Goal: Information Seeking & Learning: Learn about a topic

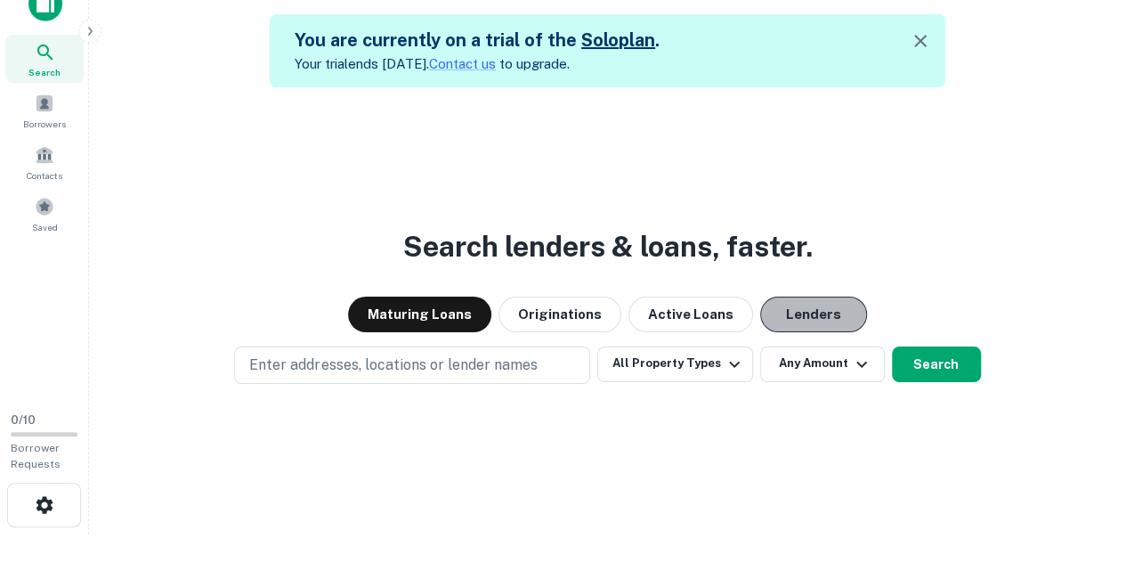
click at [769, 298] on button "Lenders" at bounding box center [813, 314] width 107 height 36
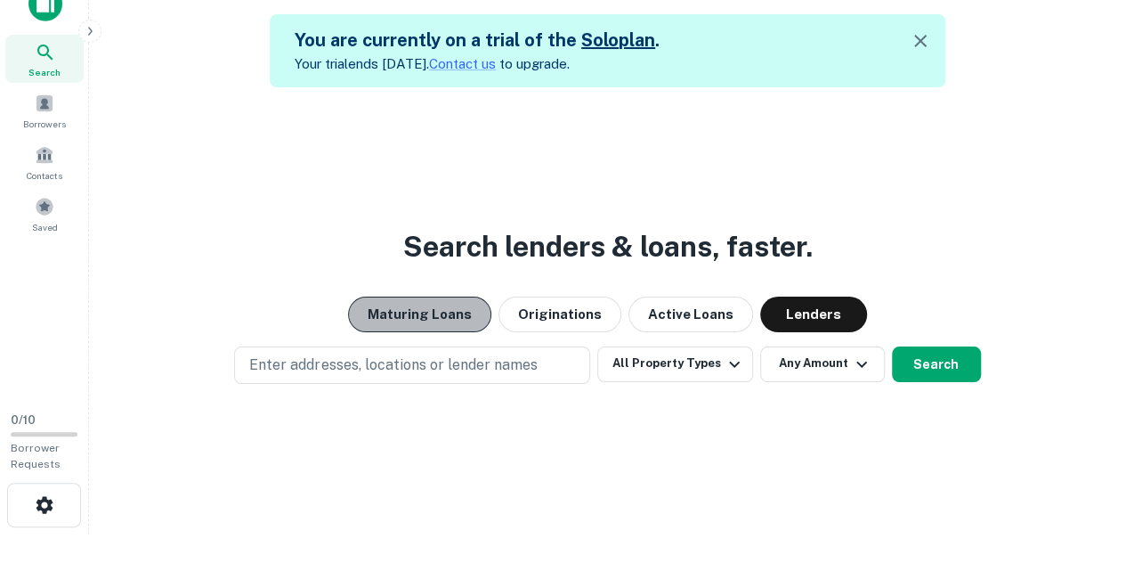
click at [450, 305] on button "Maturing Loans" at bounding box center [419, 314] width 143 height 36
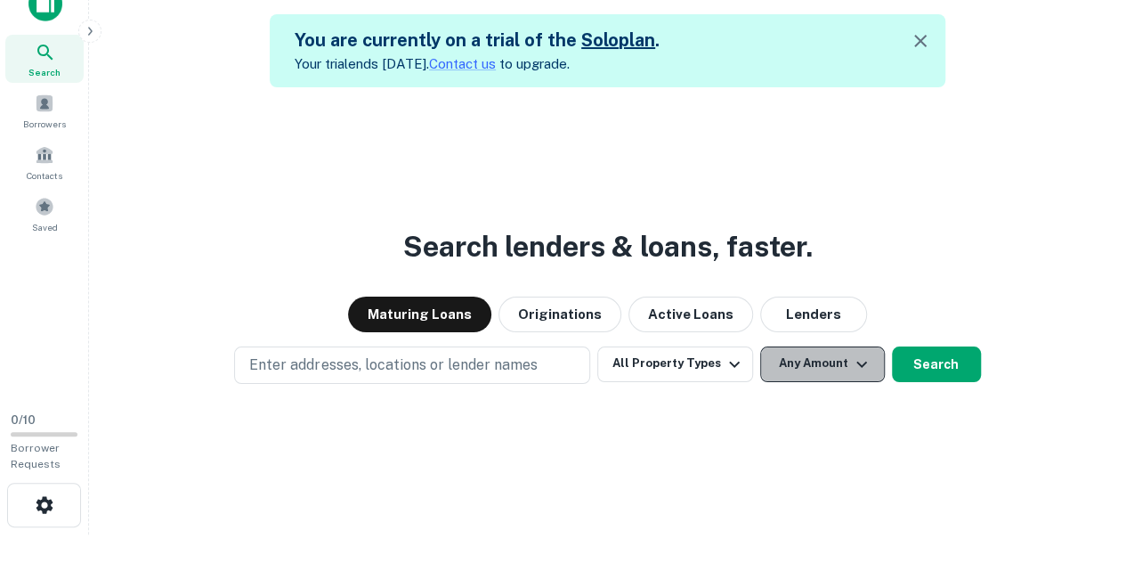
click at [793, 360] on button "Any Amount" at bounding box center [822, 364] width 125 height 36
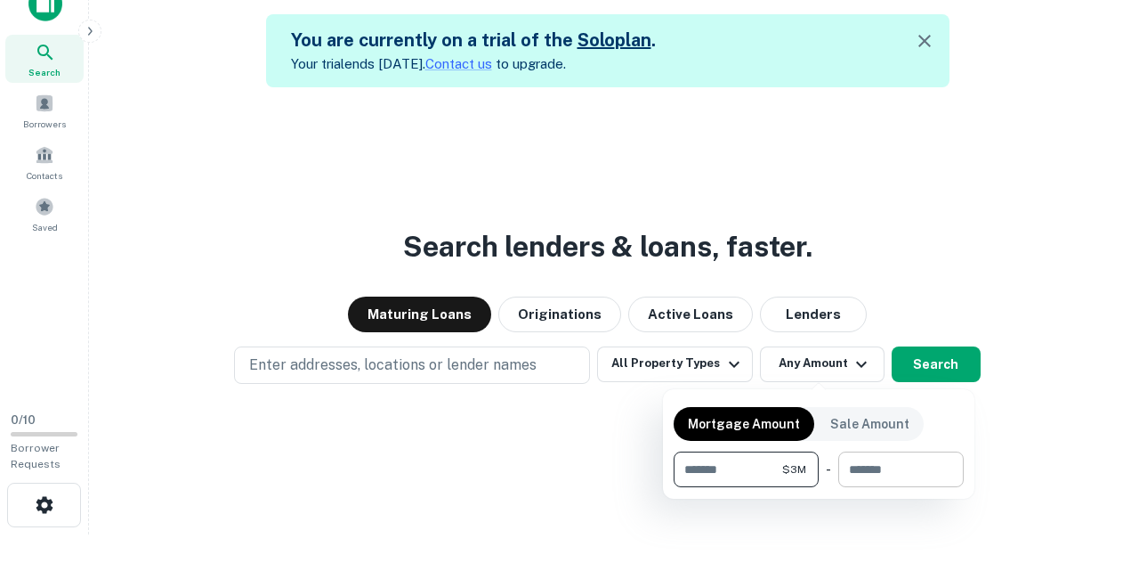
type input "*******"
click at [883, 483] on input "number" at bounding box center [894, 469] width 113 height 36
type input "********"
click at [700, 366] on div at bounding box center [569, 281] width 1139 height 563
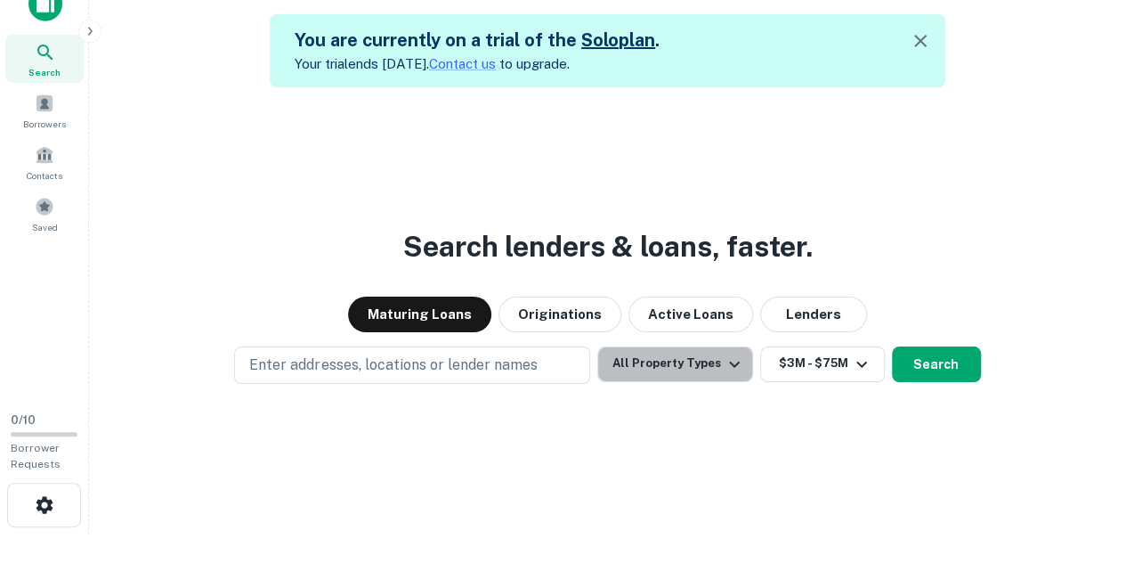
click at [700, 366] on button "All Property Types" at bounding box center [674, 364] width 155 height 36
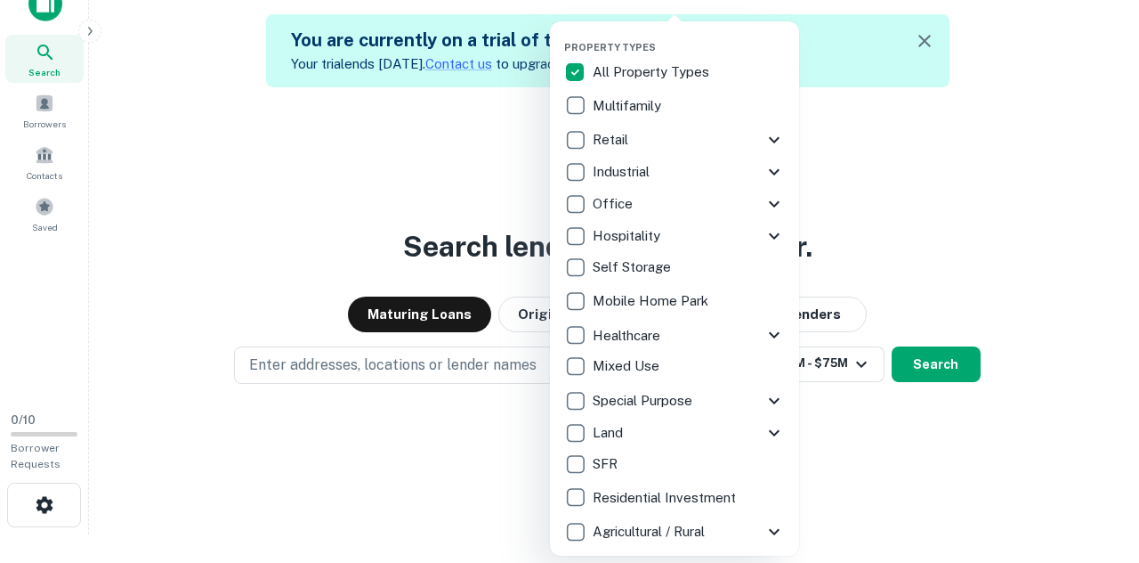
click at [417, 366] on div at bounding box center [569, 281] width 1139 height 563
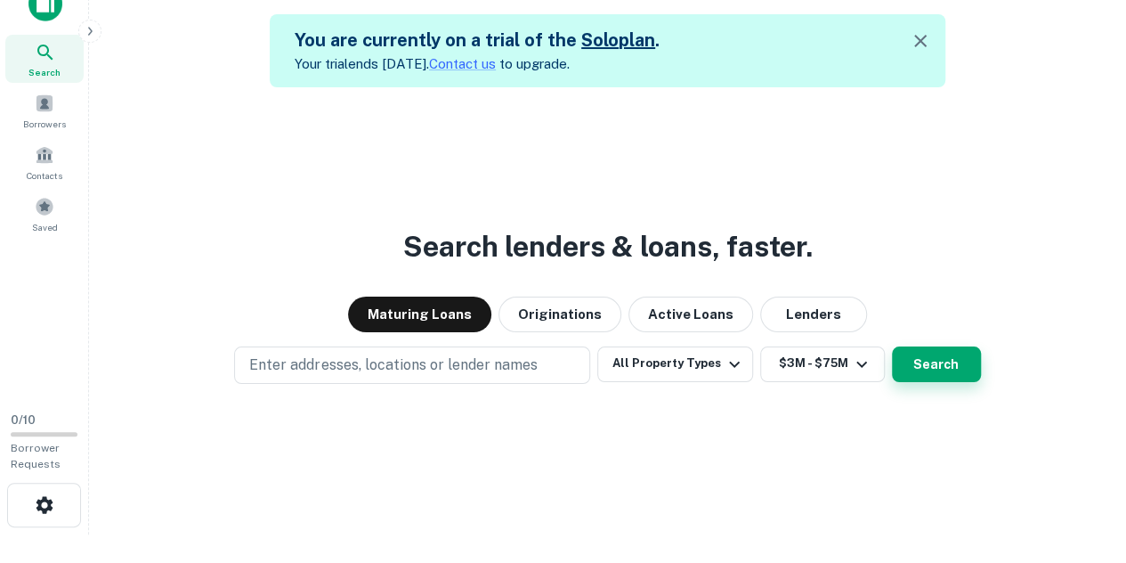
click at [954, 355] on button "Search" at bounding box center [936, 364] width 89 height 36
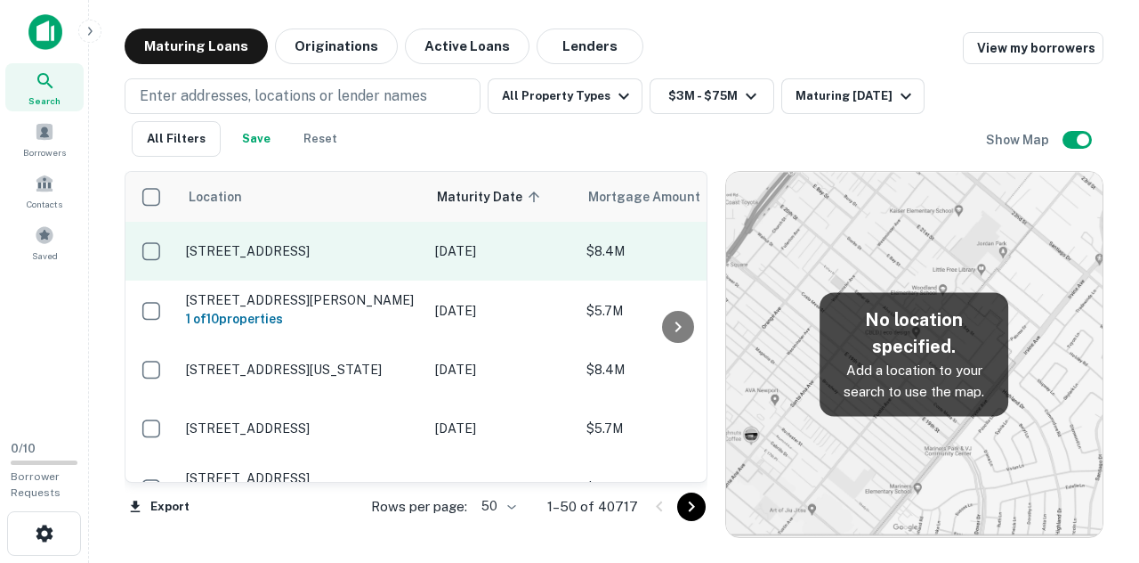
click at [278, 248] on p "[STREET_ADDRESS]" at bounding box center [301, 251] width 231 height 16
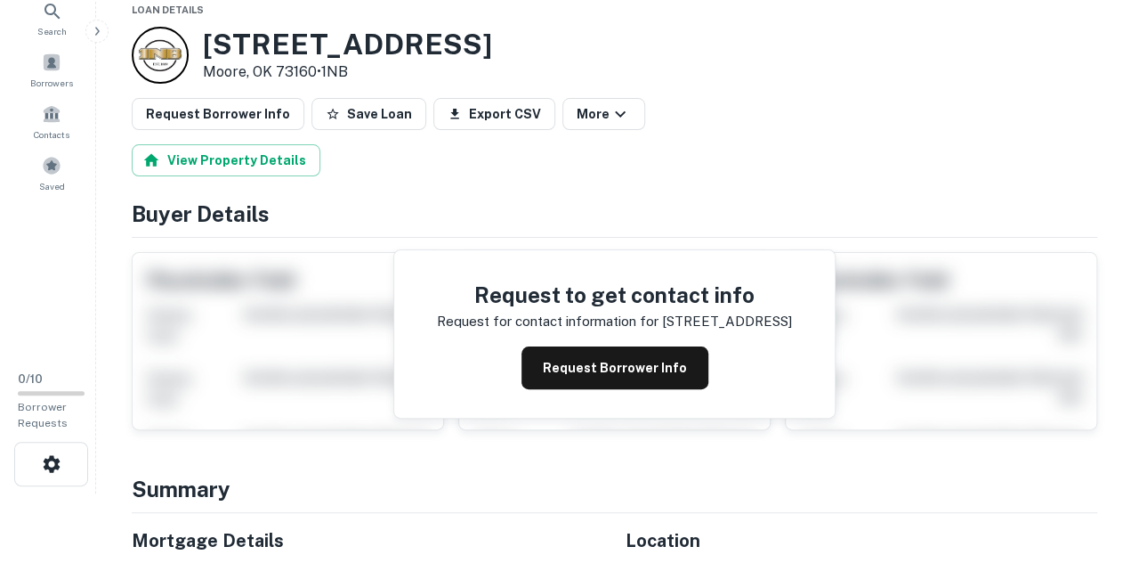
scroll to position [84, 0]
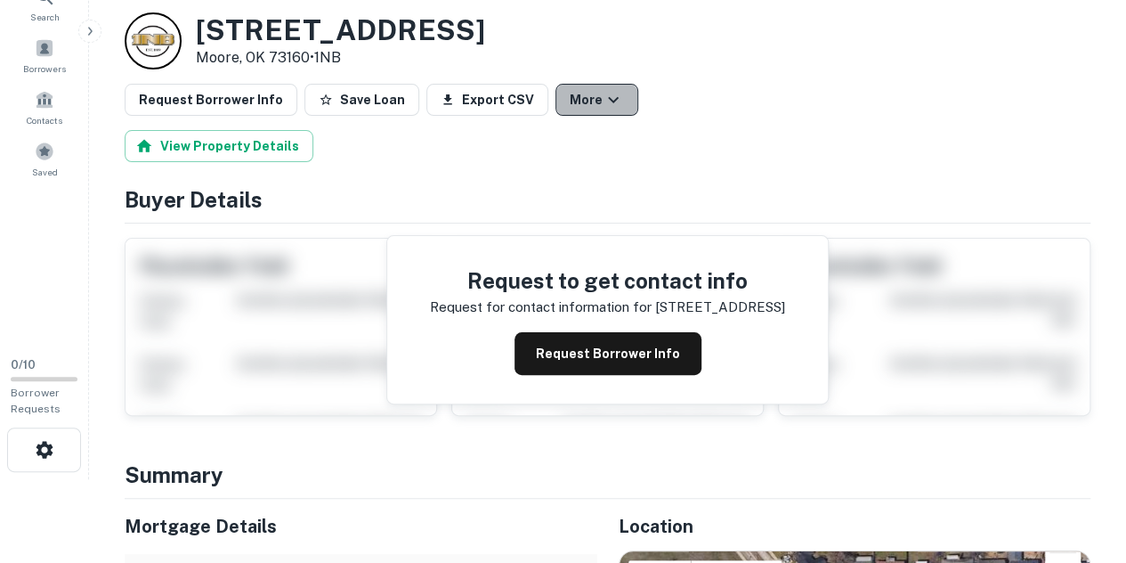
click at [566, 93] on button "More" at bounding box center [596, 100] width 83 height 32
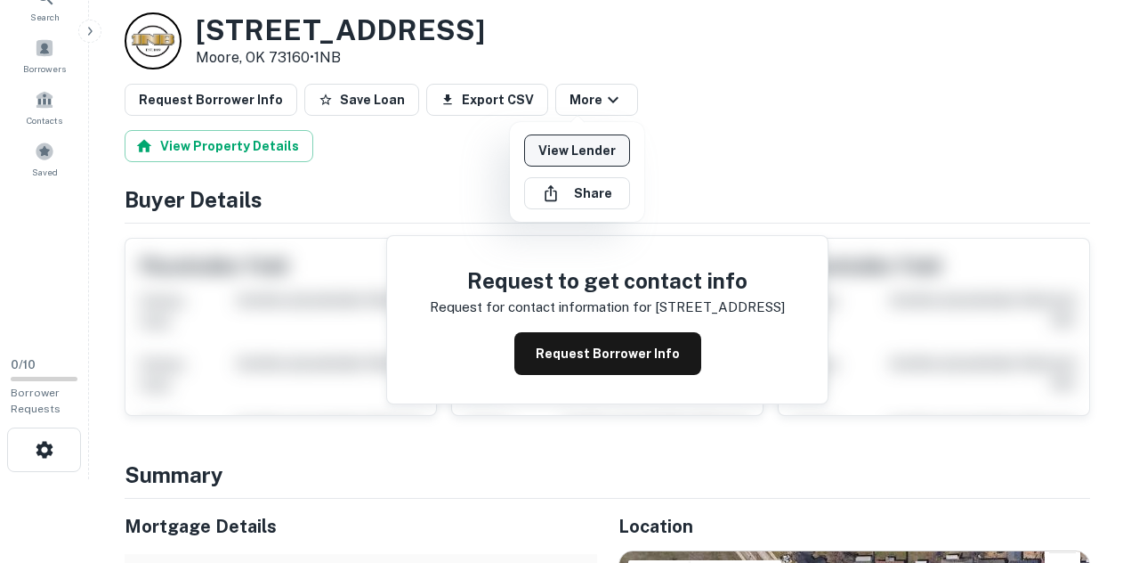
click at [555, 135] on link "View Lender" at bounding box center [577, 150] width 106 height 32
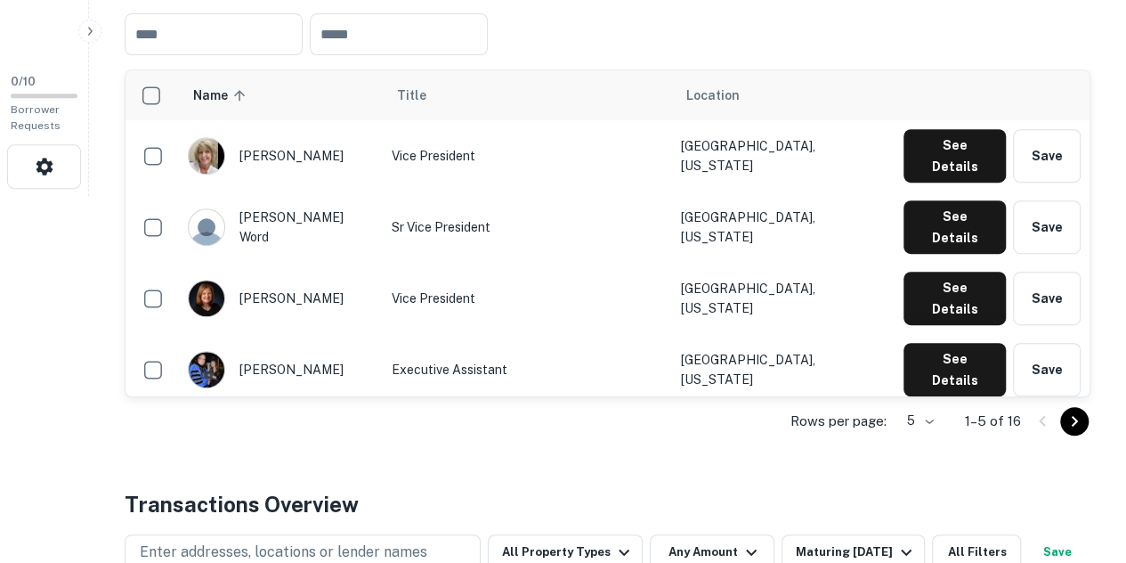
scroll to position [366, 0]
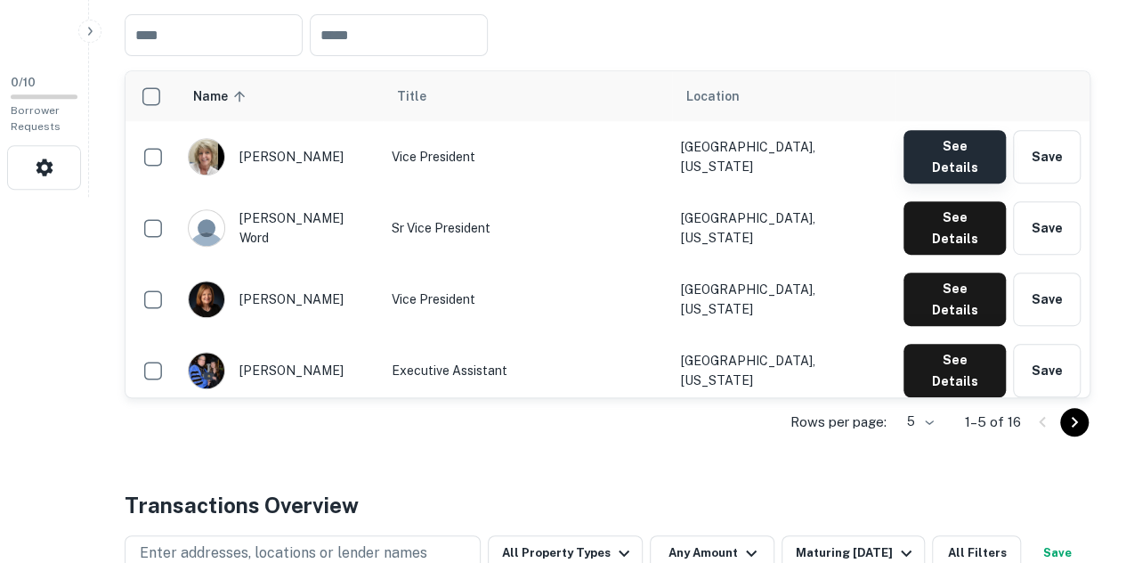
click at [968, 159] on button "See Details" at bounding box center [954, 156] width 102 height 53
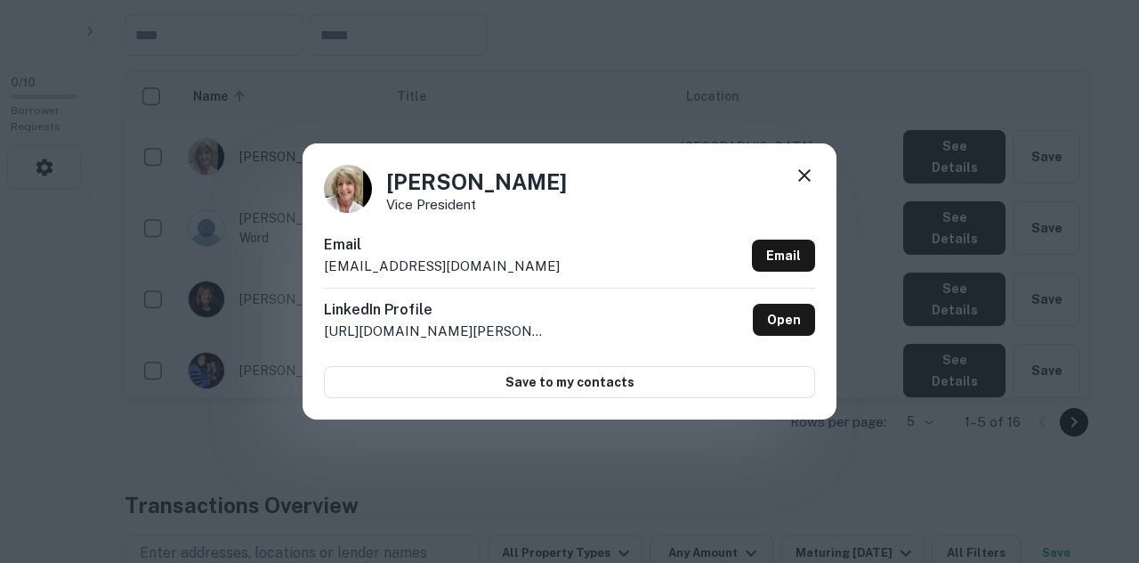
click at [837, 40] on div "Sandy Holybee Vice President Email sholybee@firstna.com Email LinkedIn Profile …" at bounding box center [569, 281] width 1139 height 563
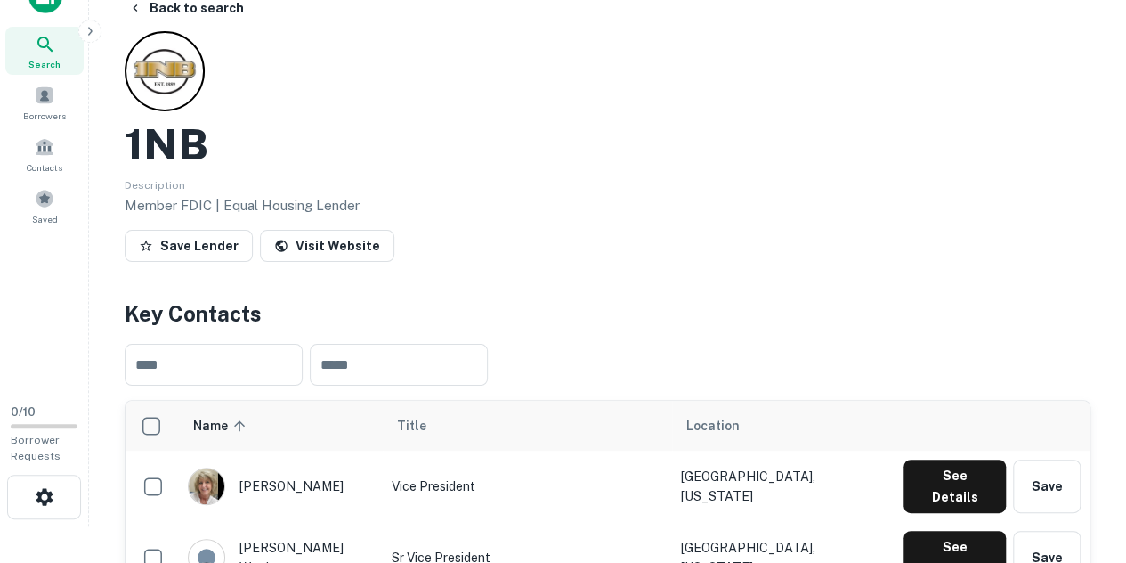
scroll to position [0, 0]
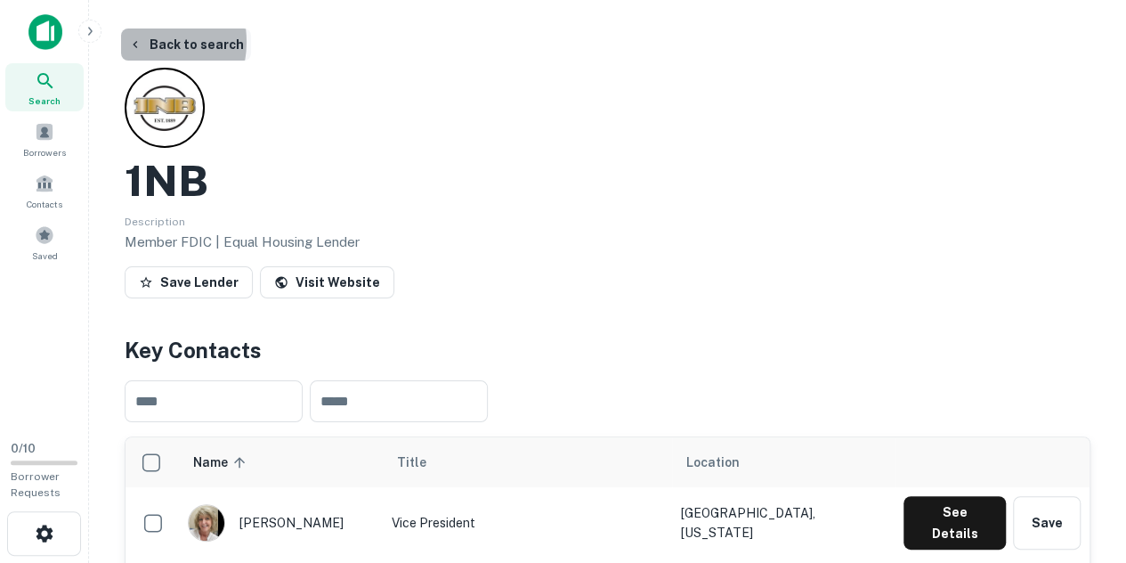
click at [139, 42] on icon "button" at bounding box center [135, 44] width 14 height 14
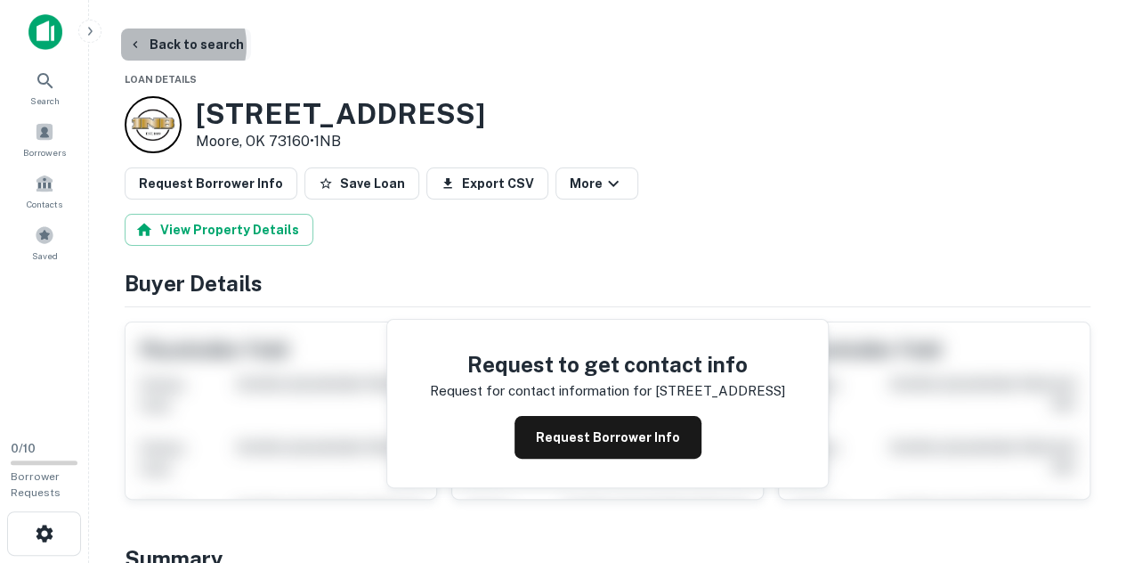
click at [167, 45] on button "Back to search" at bounding box center [186, 44] width 130 height 32
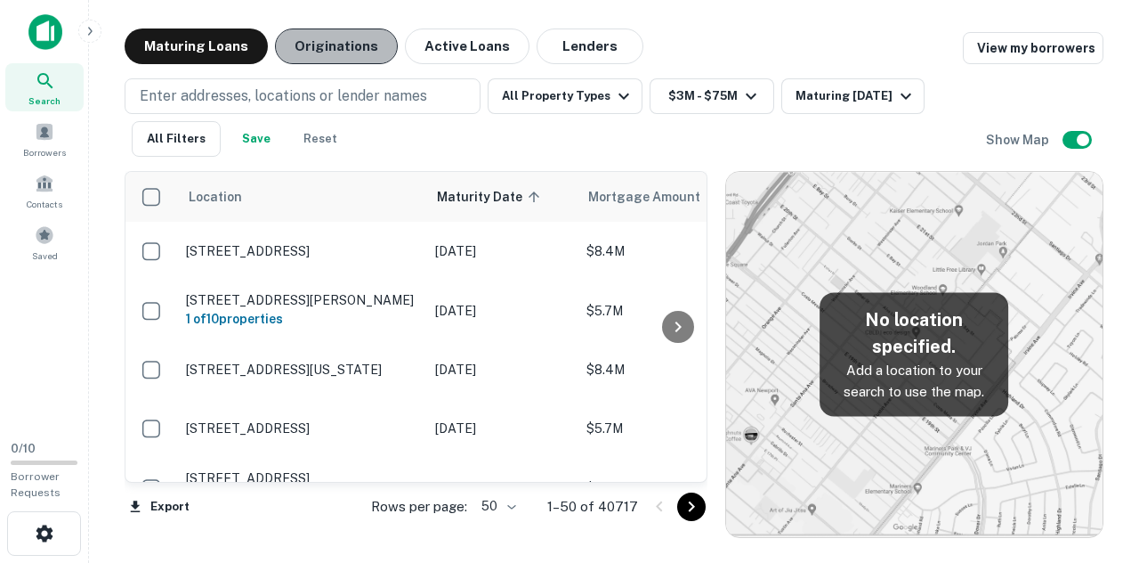
click at [335, 37] on button "Originations" at bounding box center [336, 46] width 123 height 36
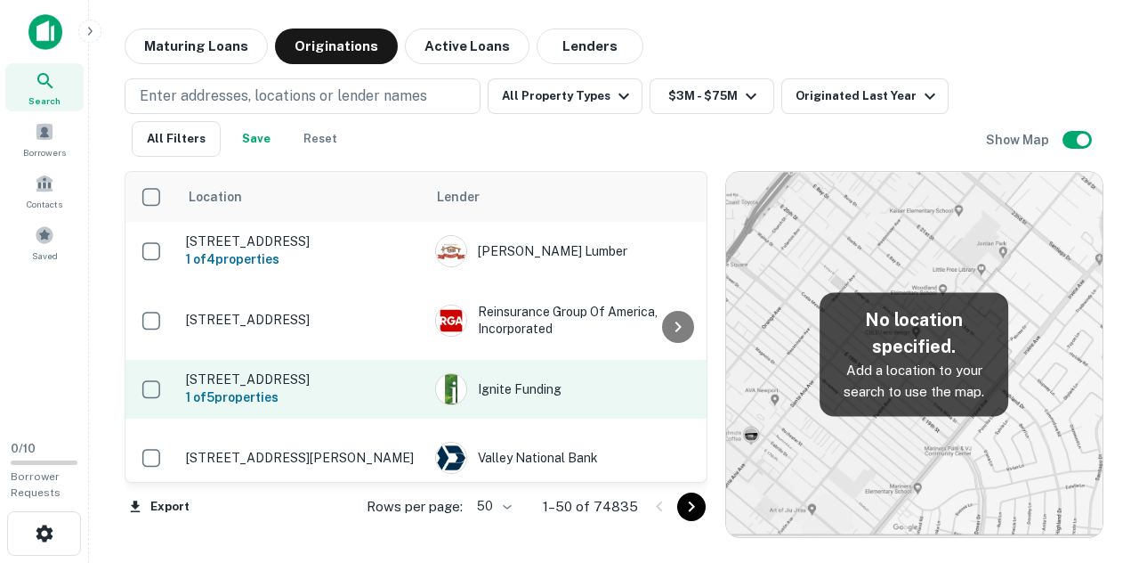
click at [324, 383] on p "474 Dutch Pine Dr Monument, CO 80132" at bounding box center [301, 379] width 231 height 16
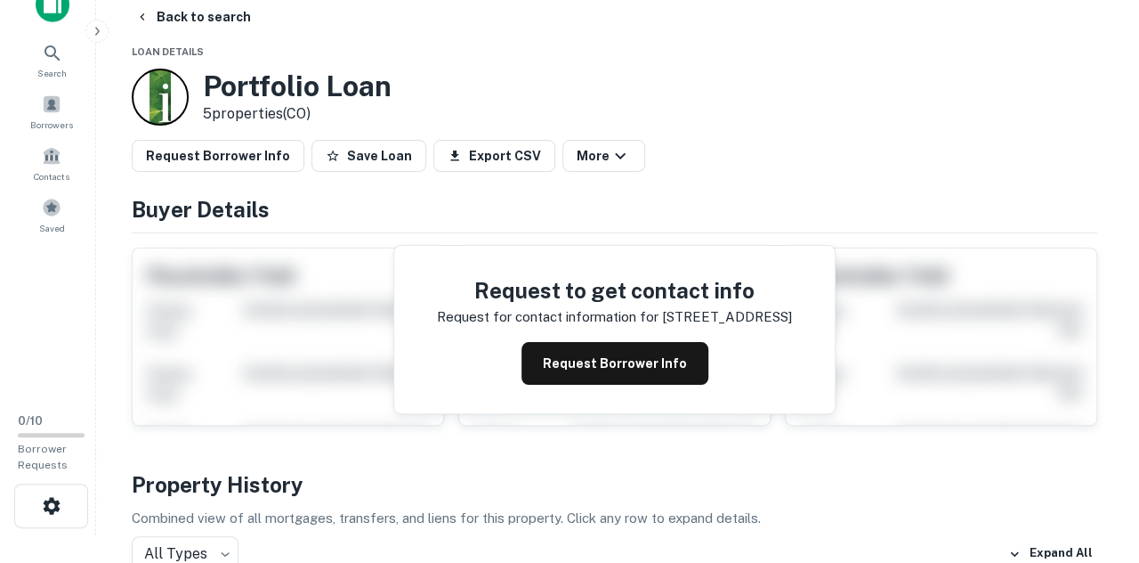
scroll to position [36, 0]
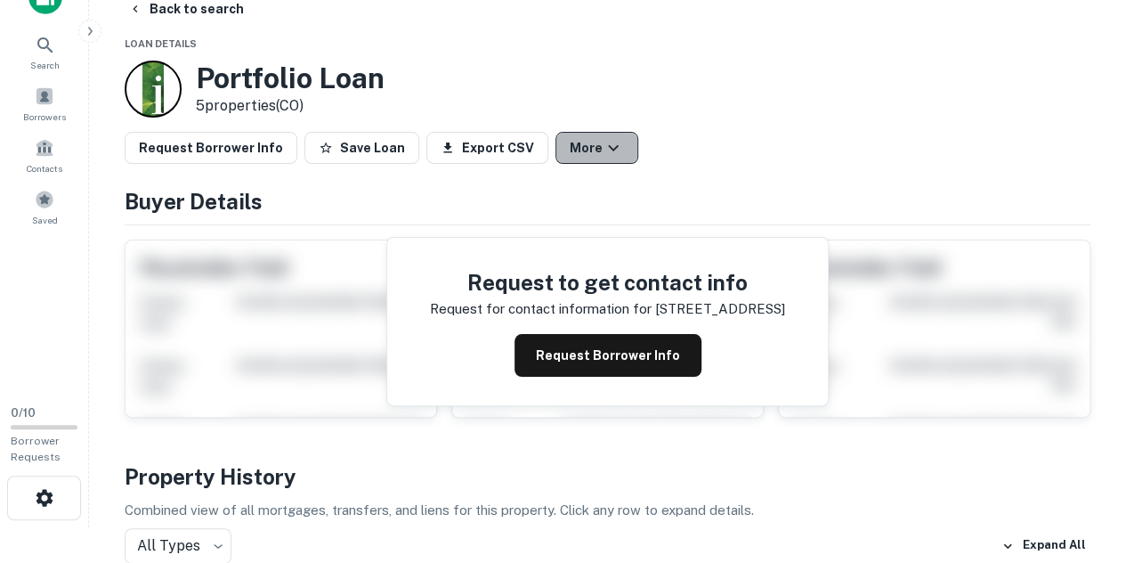
click at [555, 133] on button "More" at bounding box center [596, 148] width 83 height 32
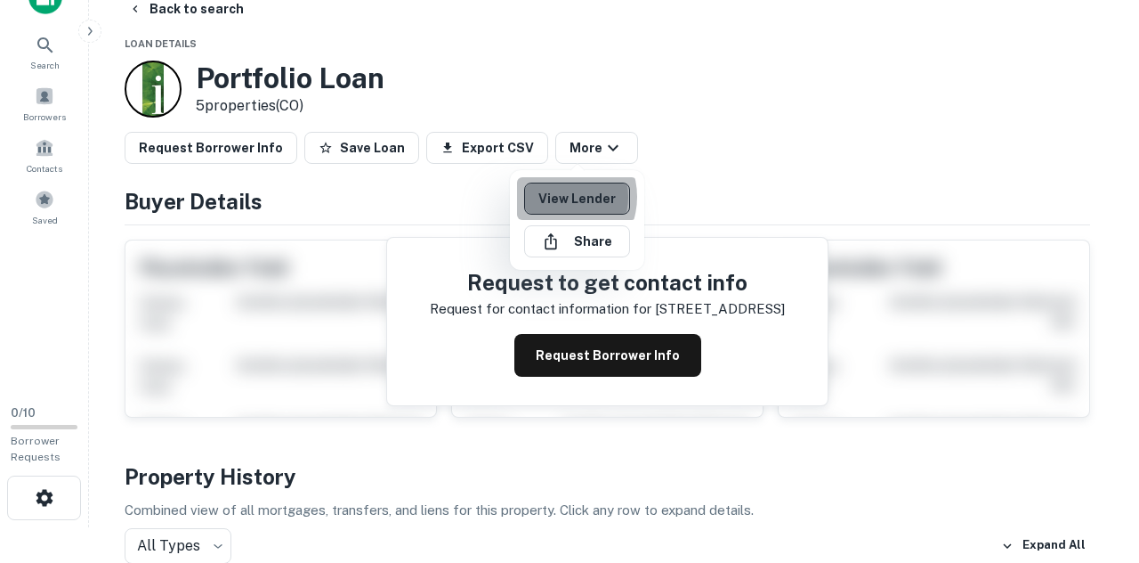
click at [557, 197] on link "View Lender" at bounding box center [577, 198] width 106 height 32
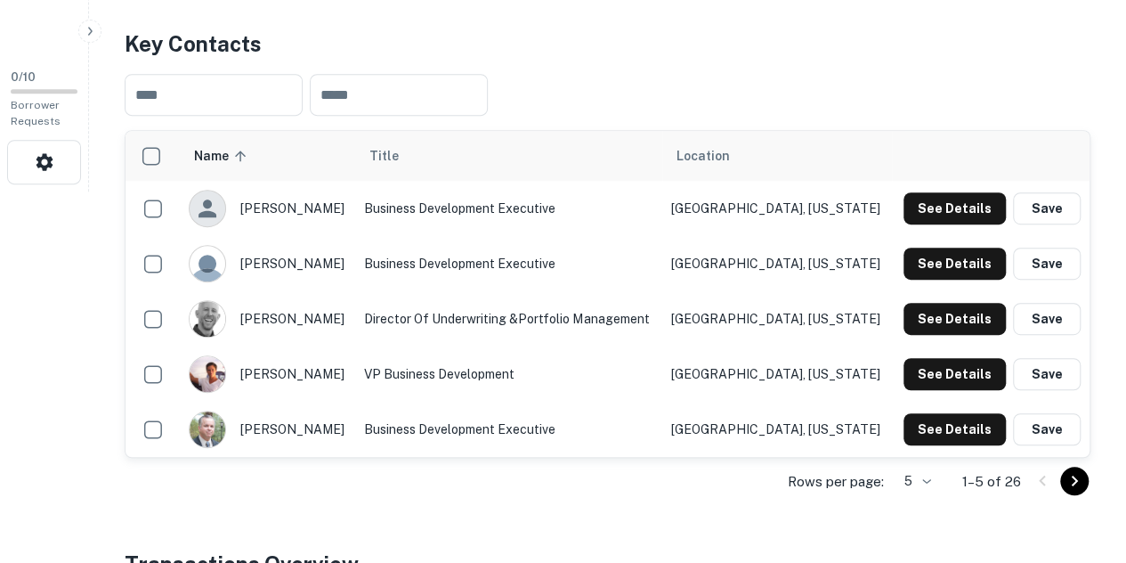
scroll to position [370, 0]
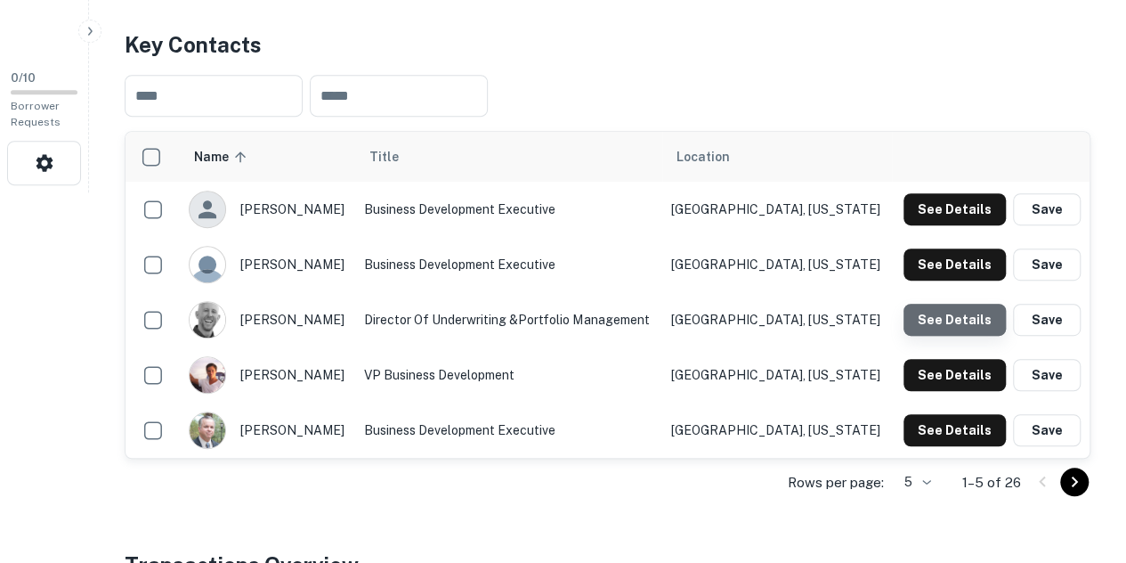
drag, startPoint x: 960, startPoint y: 329, endPoint x: 981, endPoint y: 321, distance: 22.0
click at [981, 321] on button "See Details" at bounding box center [954, 320] width 102 height 32
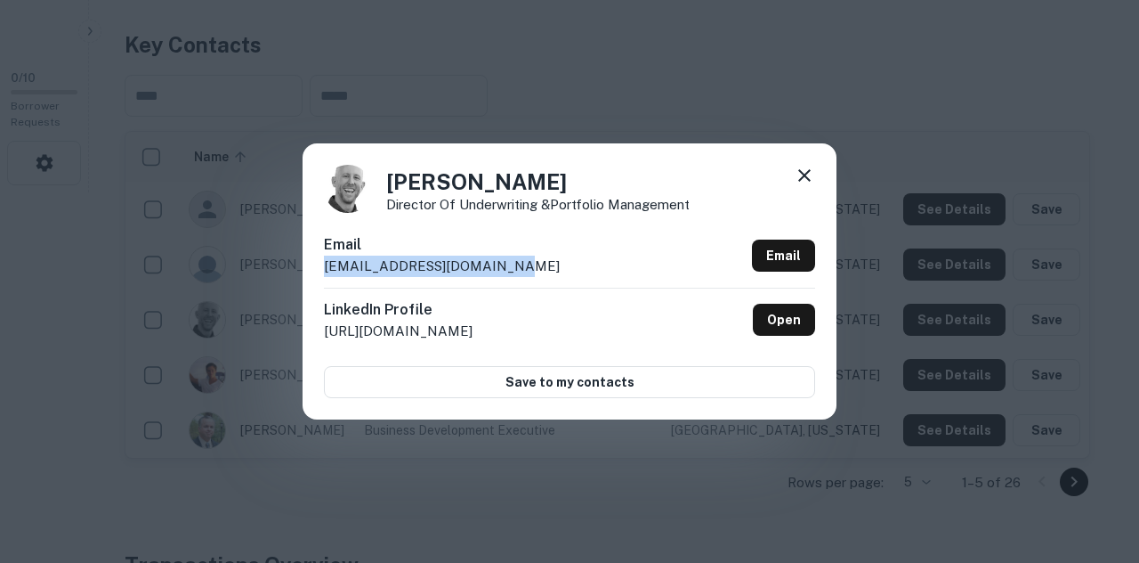
drag, startPoint x: 497, startPoint y: 270, endPoint x: 328, endPoint y: 268, distance: 169.1
click at [328, 268] on div "Email pvassar@ignitefunding.com Email" at bounding box center [569, 260] width 491 height 53
copy p "pvassar@ignitefunding.com"
click at [810, 166] on icon at bounding box center [804, 175] width 21 height 21
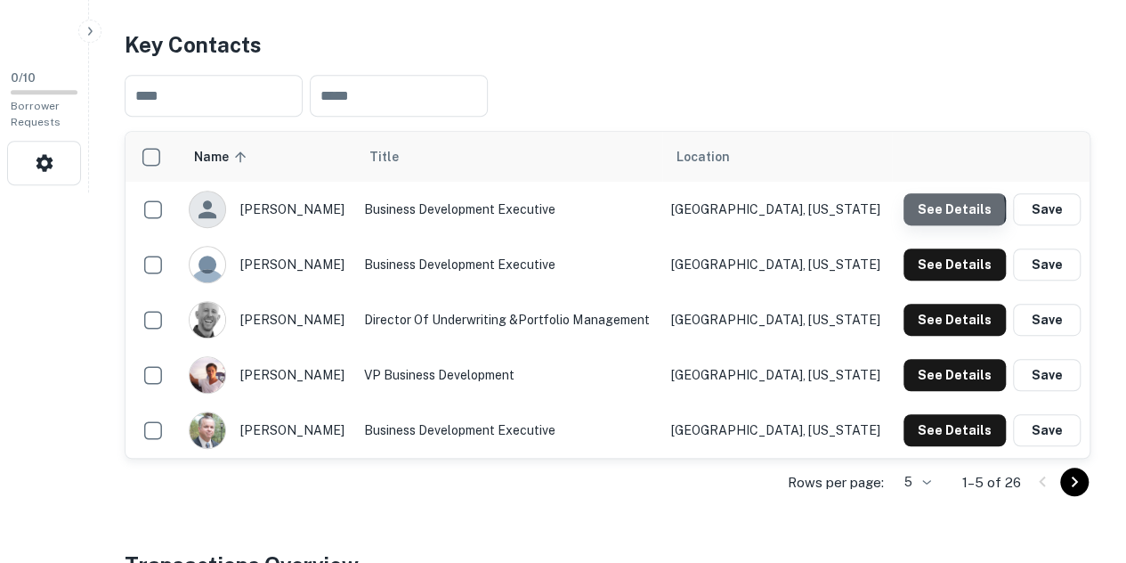
click at [937, 209] on button "See Details" at bounding box center [954, 209] width 102 height 32
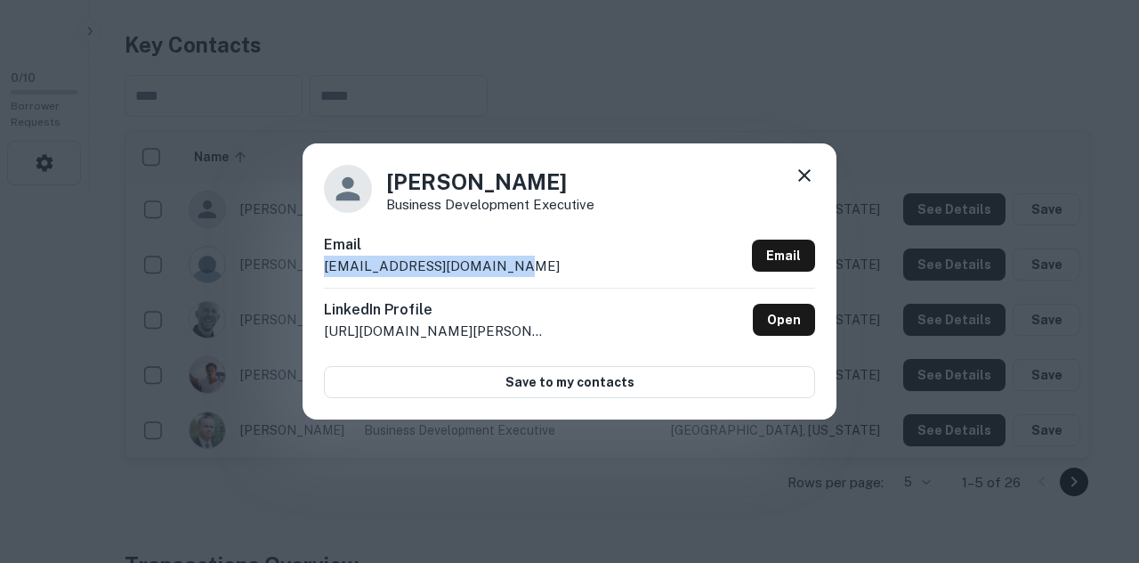
drag, startPoint x: 495, startPoint y: 266, endPoint x: 312, endPoint y: 268, distance: 182.5
click at [312, 268] on div "Brock Norred Business Development Executive Email bnorred@ignitefunding.com Ema…" at bounding box center [570, 281] width 534 height 276
copy p "bnorred@ignitefunding.com"
click at [812, 176] on icon at bounding box center [804, 175] width 21 height 21
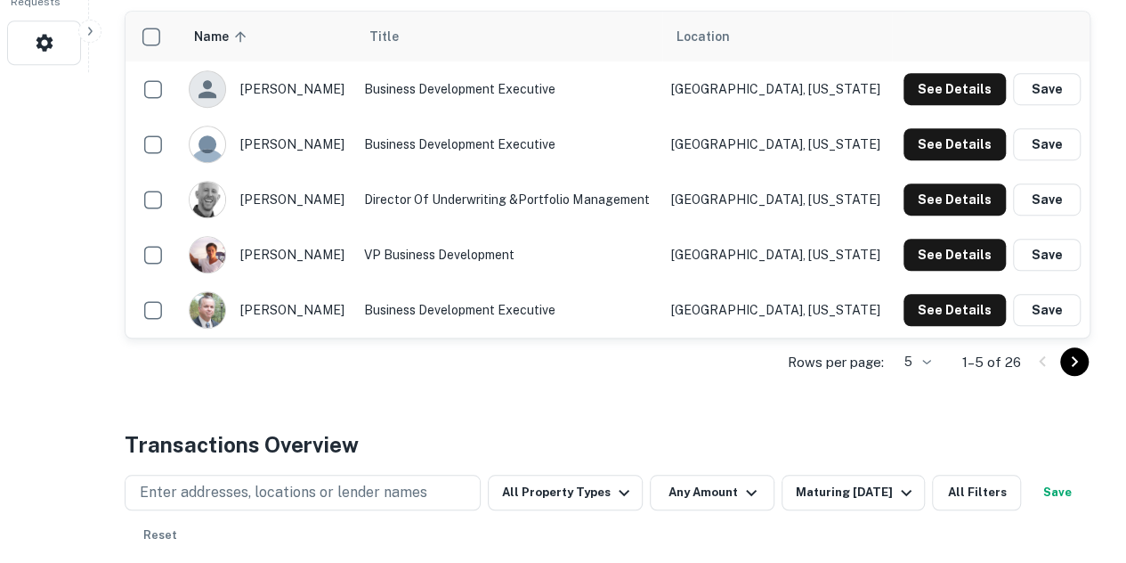
scroll to position [491, 0]
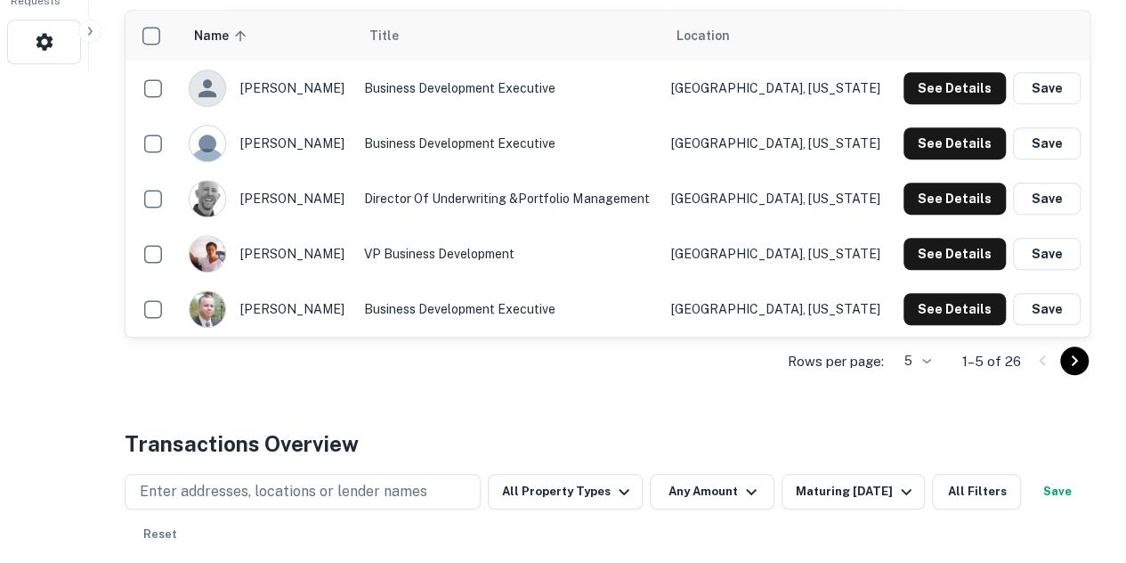
click at [1073, 359] on icon "Go to next page" at bounding box center [1074, 360] width 21 height 21
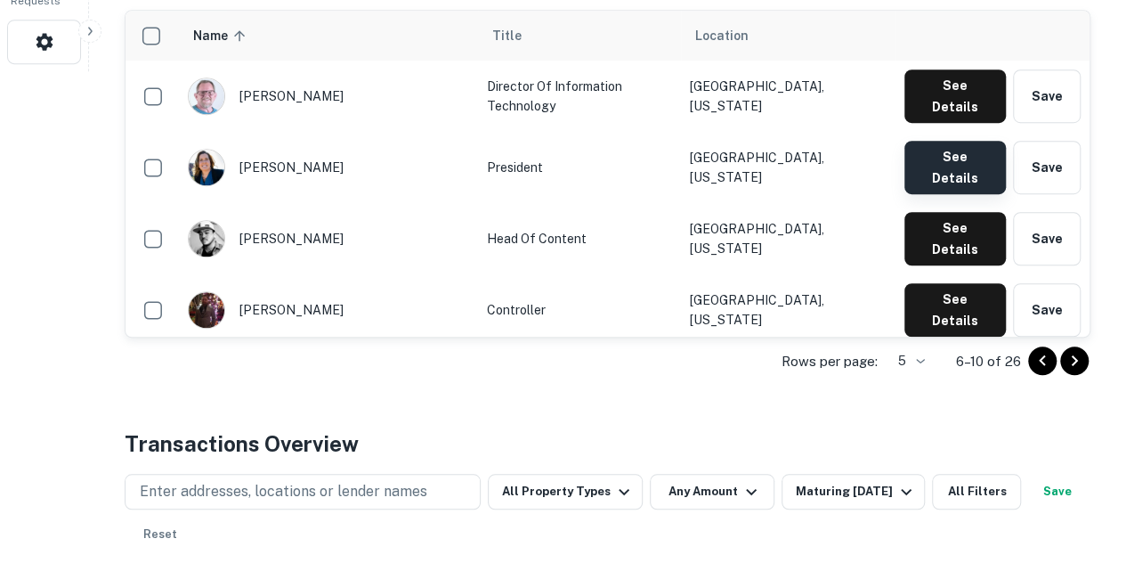
click at [958, 142] on button "See Details" at bounding box center [954, 167] width 101 height 53
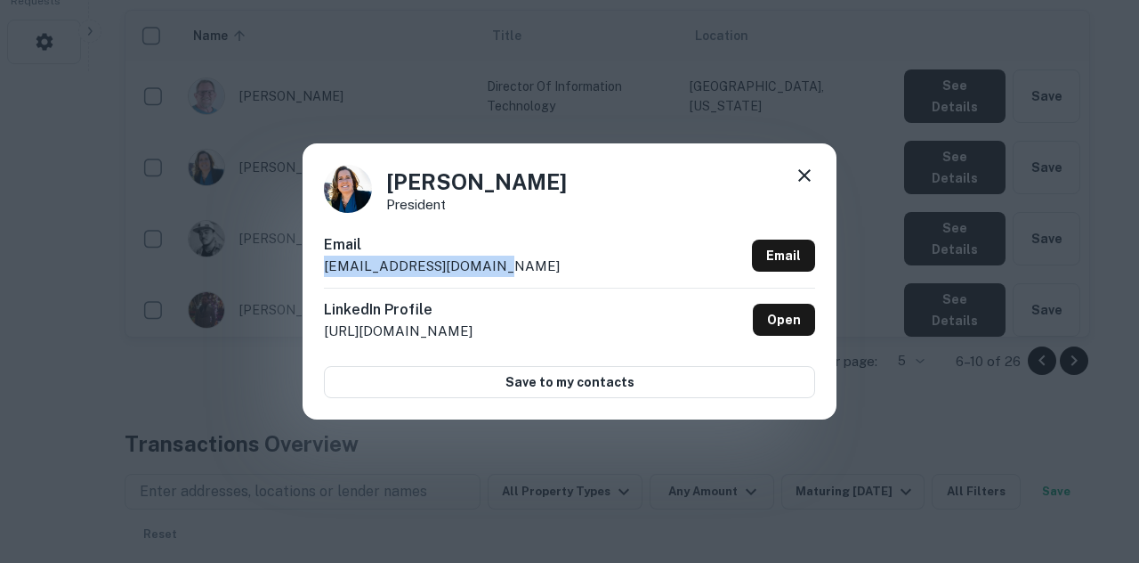
drag, startPoint x: 483, startPoint y: 262, endPoint x: 325, endPoint y: 263, distance: 158.4
click at [325, 263] on p "ccook@ignitefunding.com" at bounding box center [442, 265] width 236 height 21
copy p "ccook@ignitefunding.com"
click at [804, 173] on icon at bounding box center [804, 175] width 21 height 21
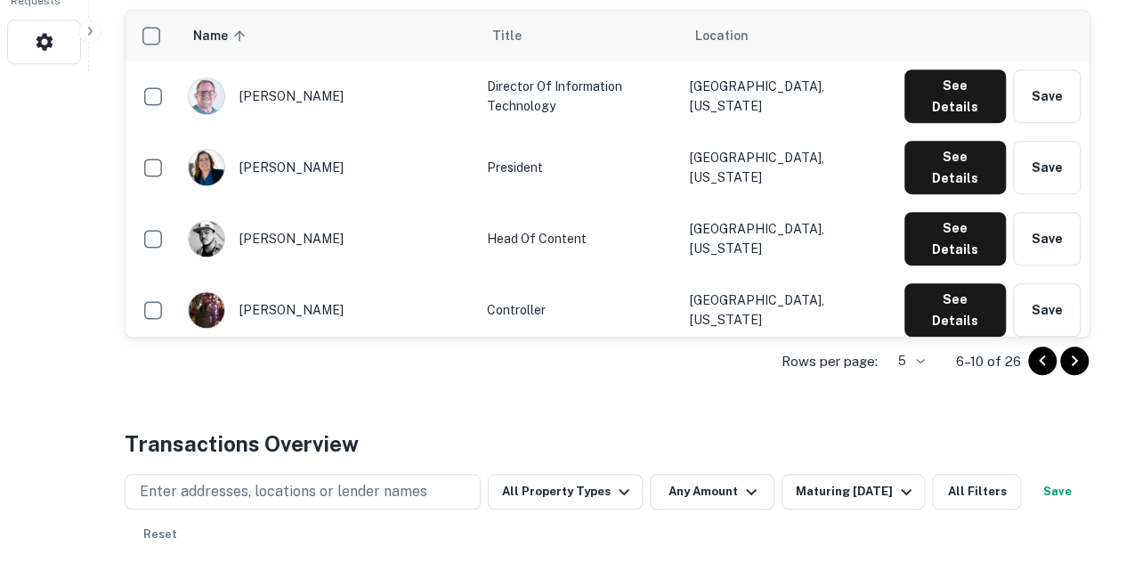
click at [1080, 353] on icon "Go to next page" at bounding box center [1074, 360] width 21 height 21
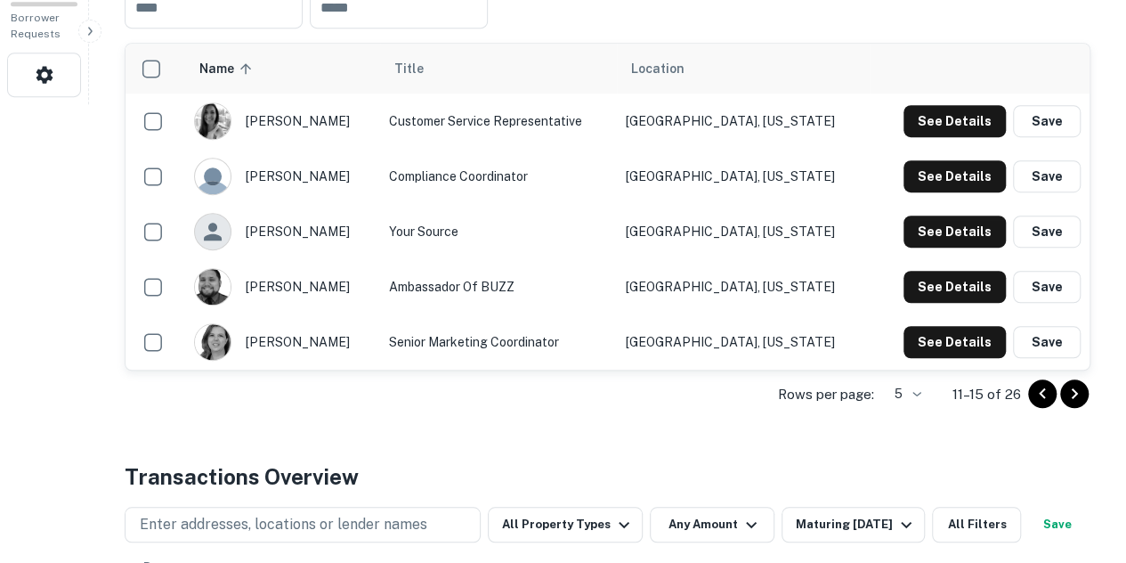
scroll to position [459, 0]
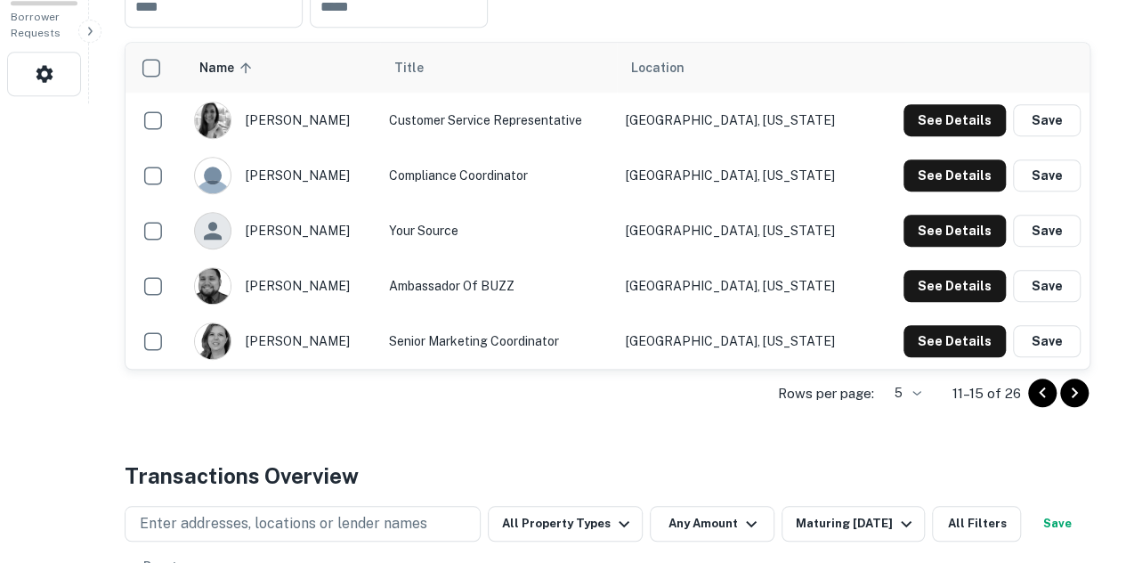
click at [1079, 400] on icon "Go to next page" at bounding box center [1074, 392] width 21 height 21
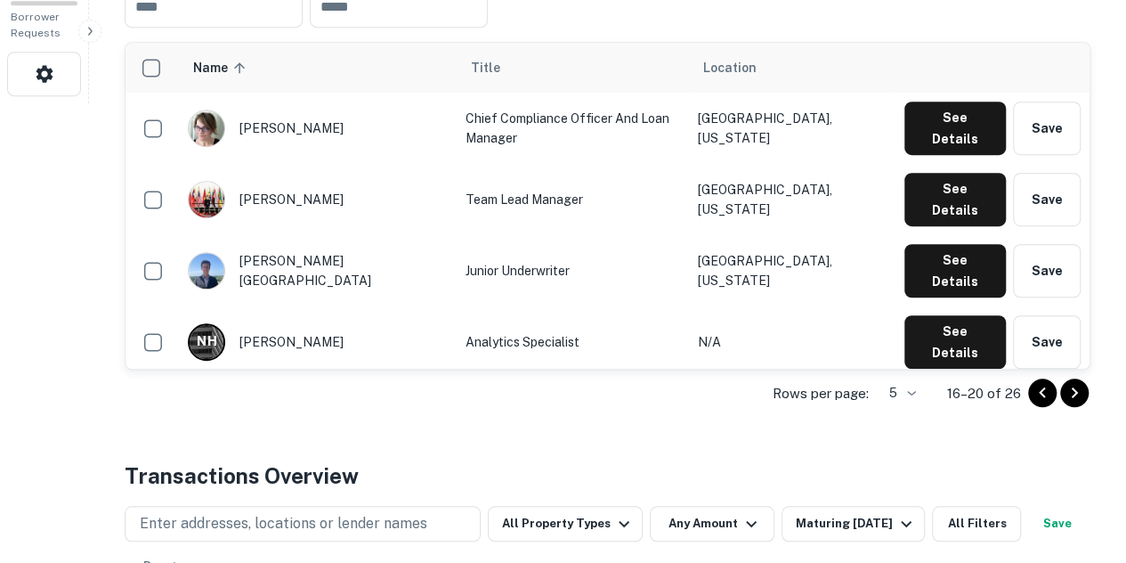
click at [1079, 400] on icon "Go to next page" at bounding box center [1074, 392] width 21 height 21
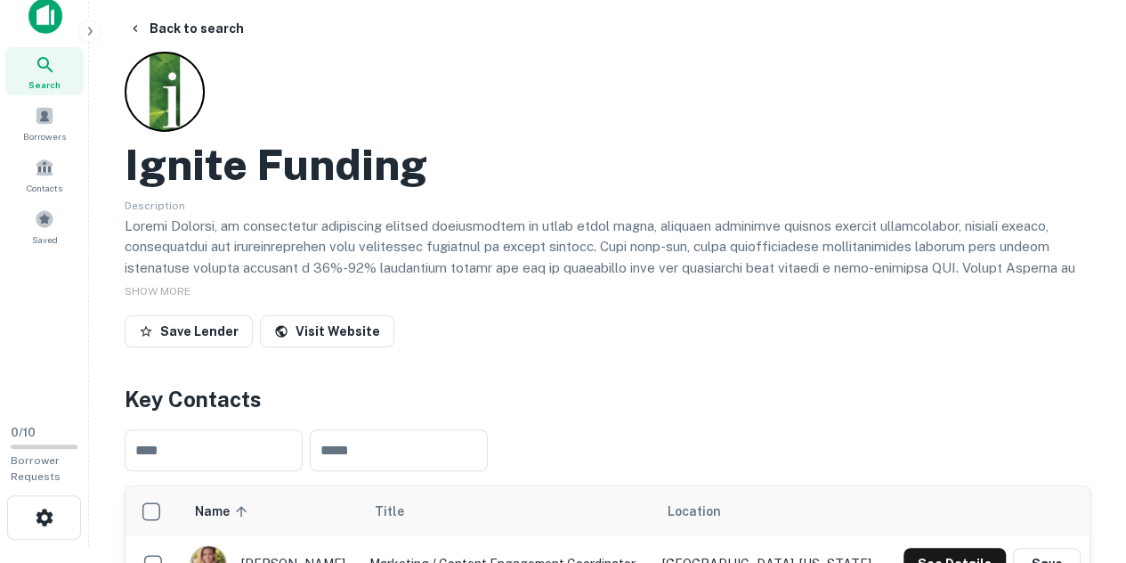
scroll to position [0, 0]
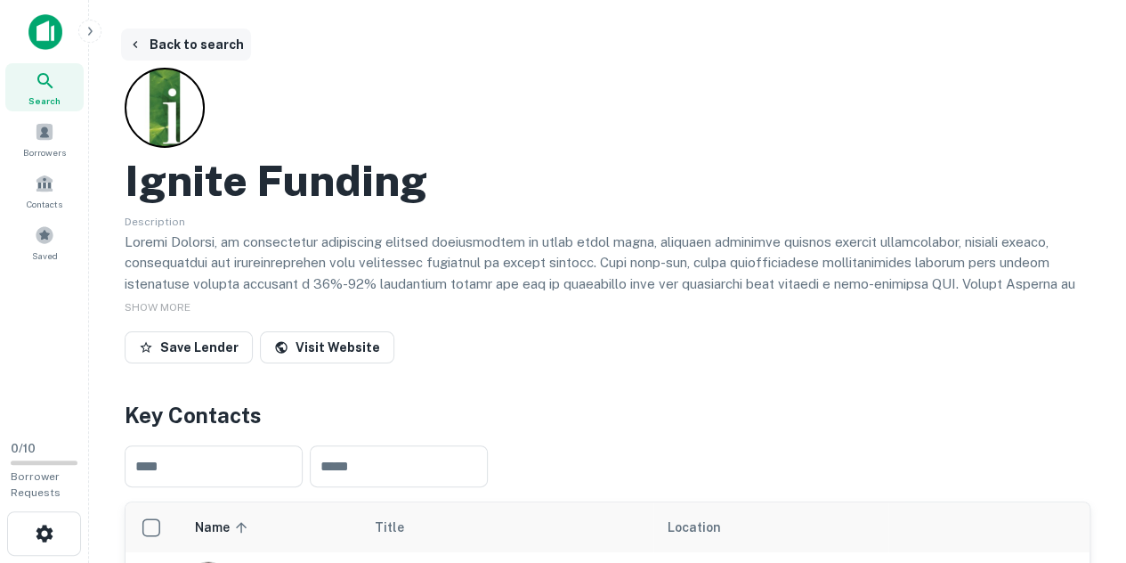
click at [215, 53] on button "Back to search" at bounding box center [186, 44] width 130 height 32
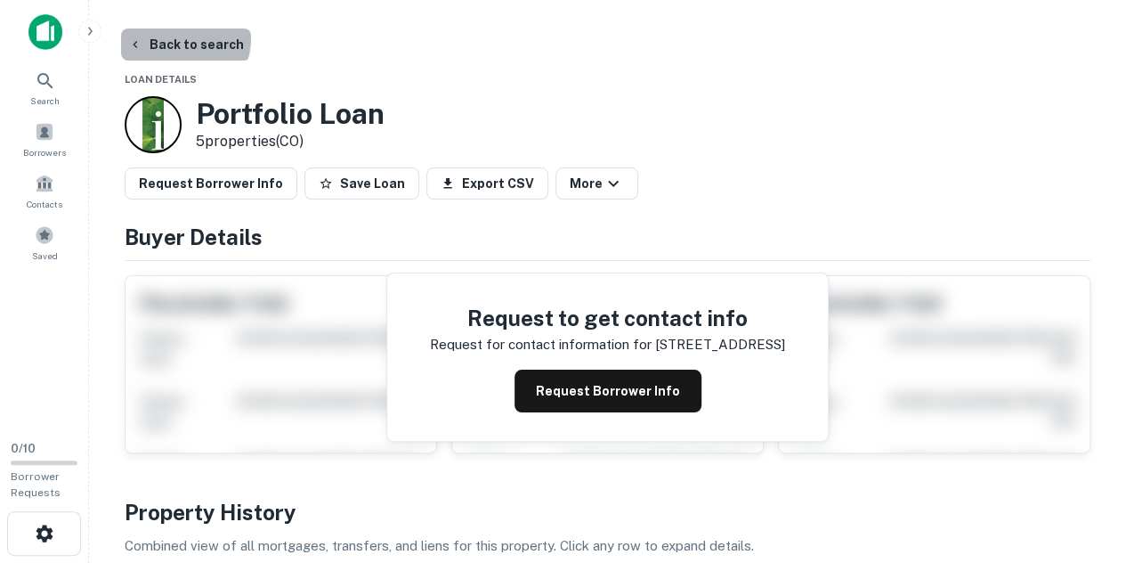
click at [183, 38] on button "Back to search" at bounding box center [186, 44] width 130 height 32
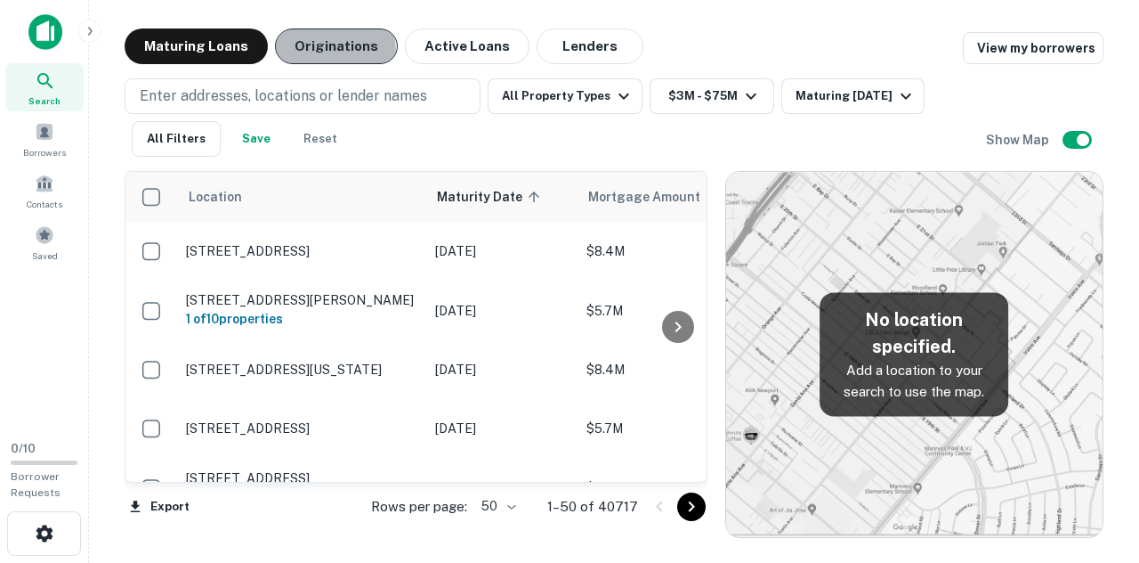
click at [300, 53] on button "Originations" at bounding box center [336, 46] width 123 height 36
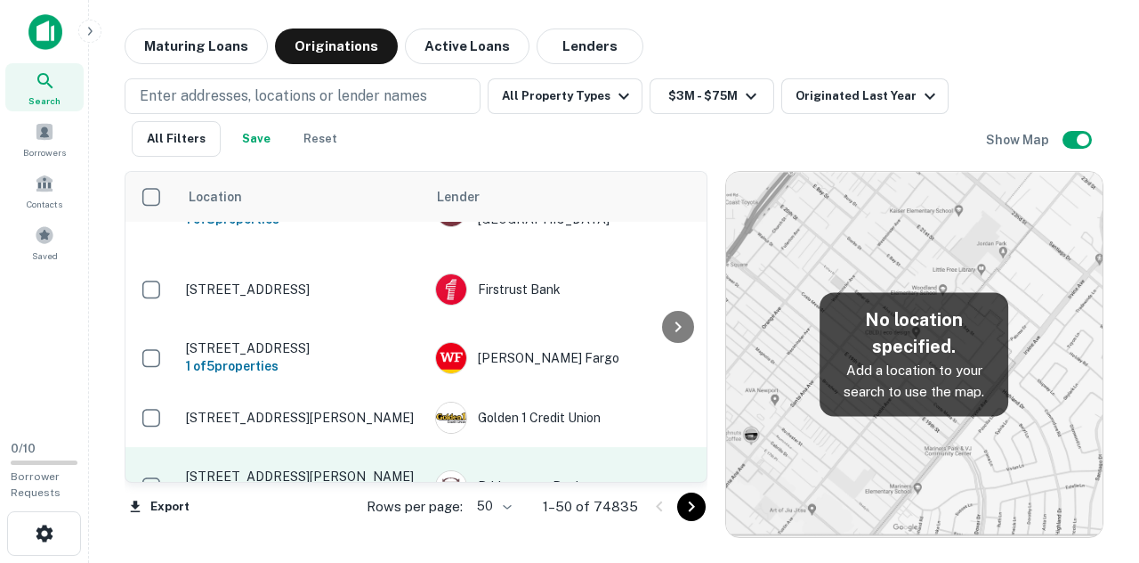
scroll to position [2915, 0]
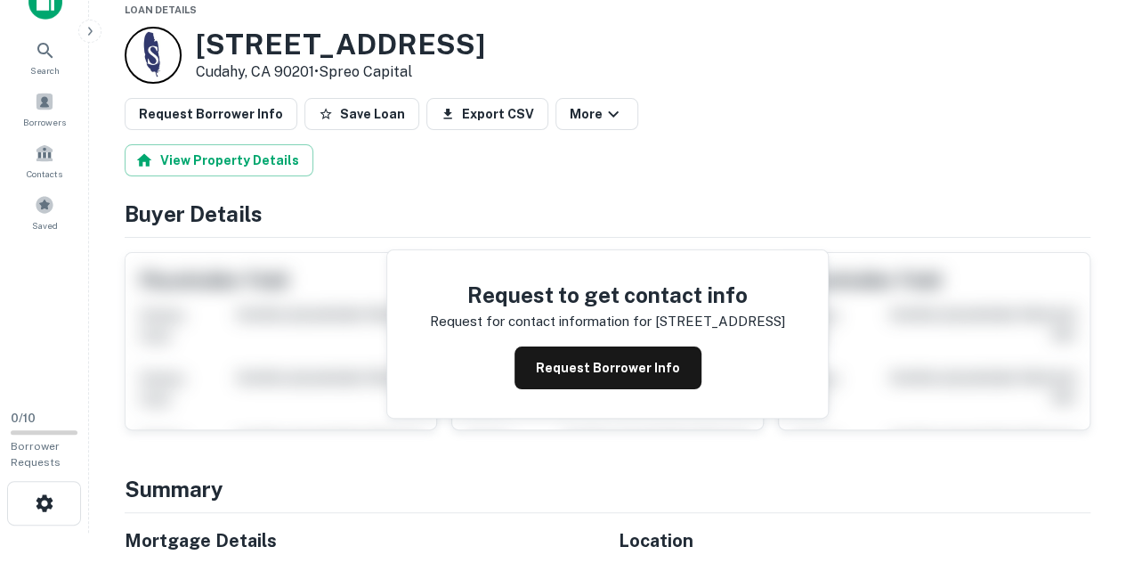
scroll to position [28, 0]
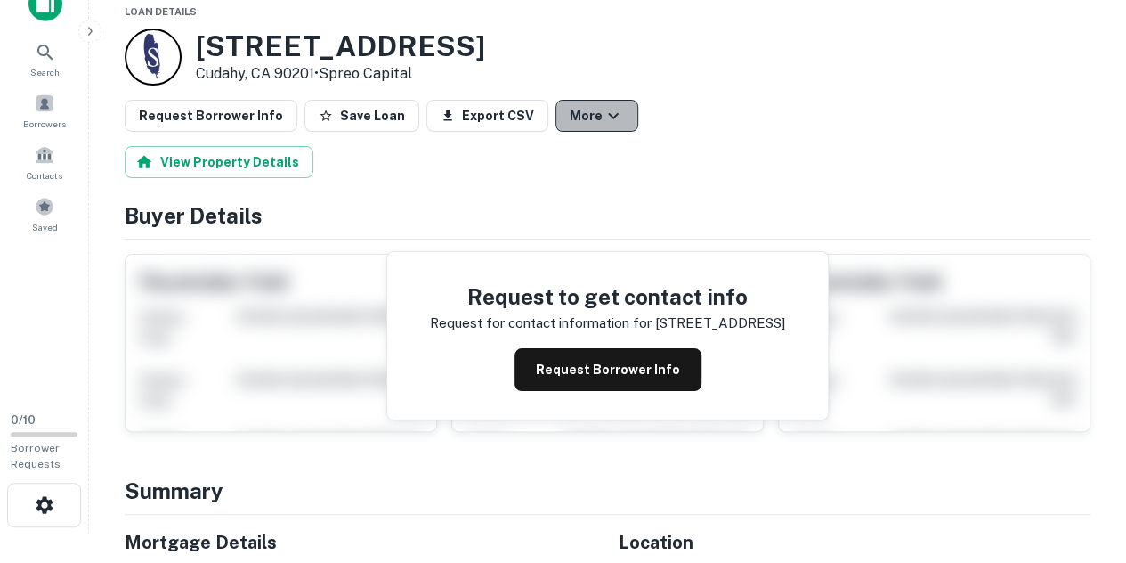
click at [574, 106] on button "More" at bounding box center [596, 116] width 83 height 32
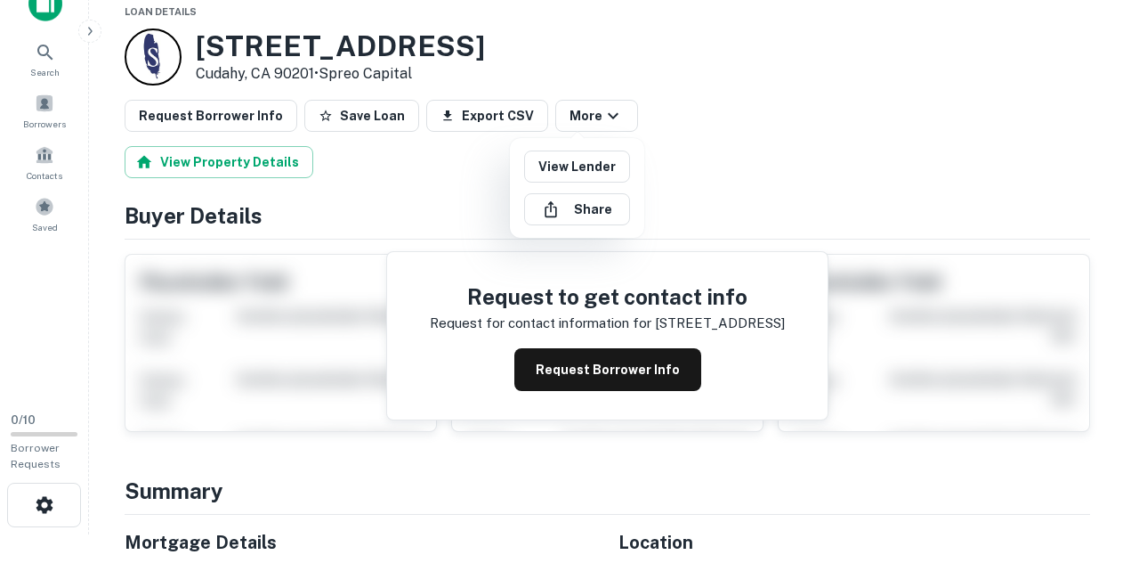
click at [612, 357] on div at bounding box center [569, 281] width 1139 height 563
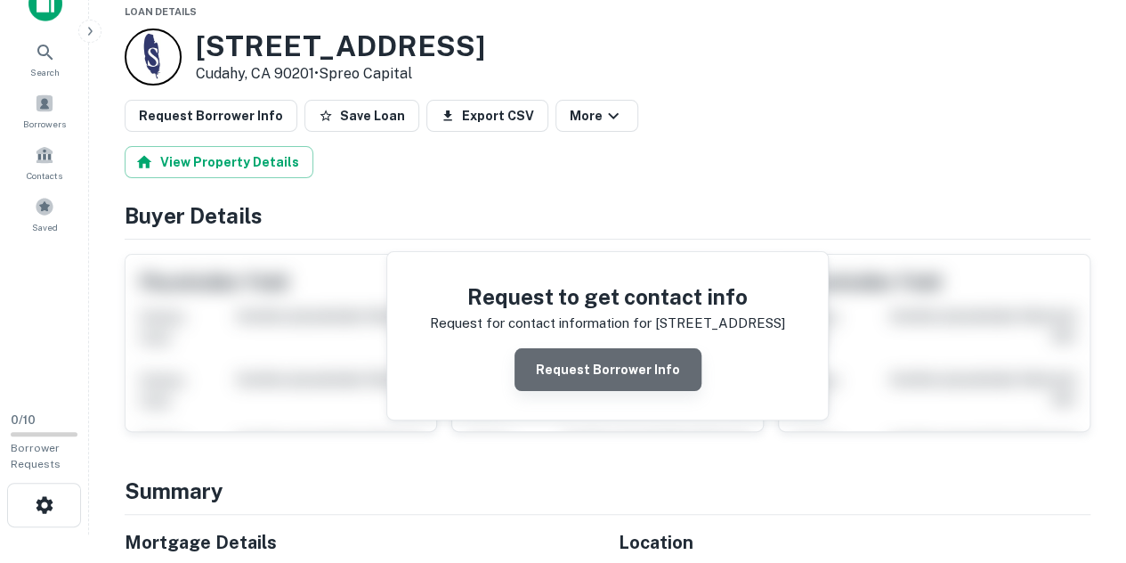
click at [612, 367] on button "Request Borrower Info" at bounding box center [607, 369] width 187 height 43
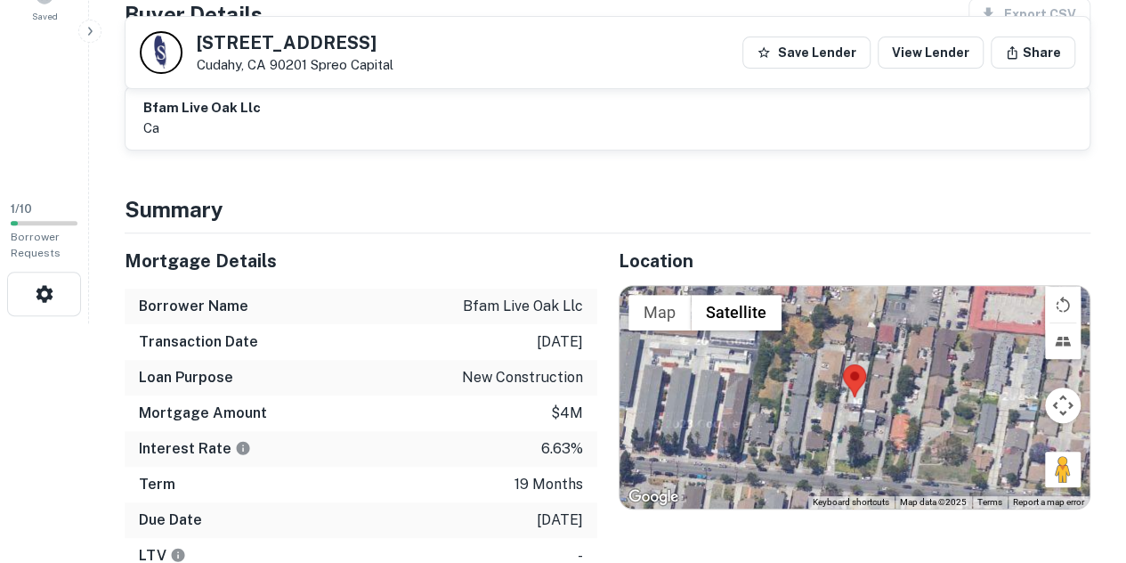
scroll to position [241, 0]
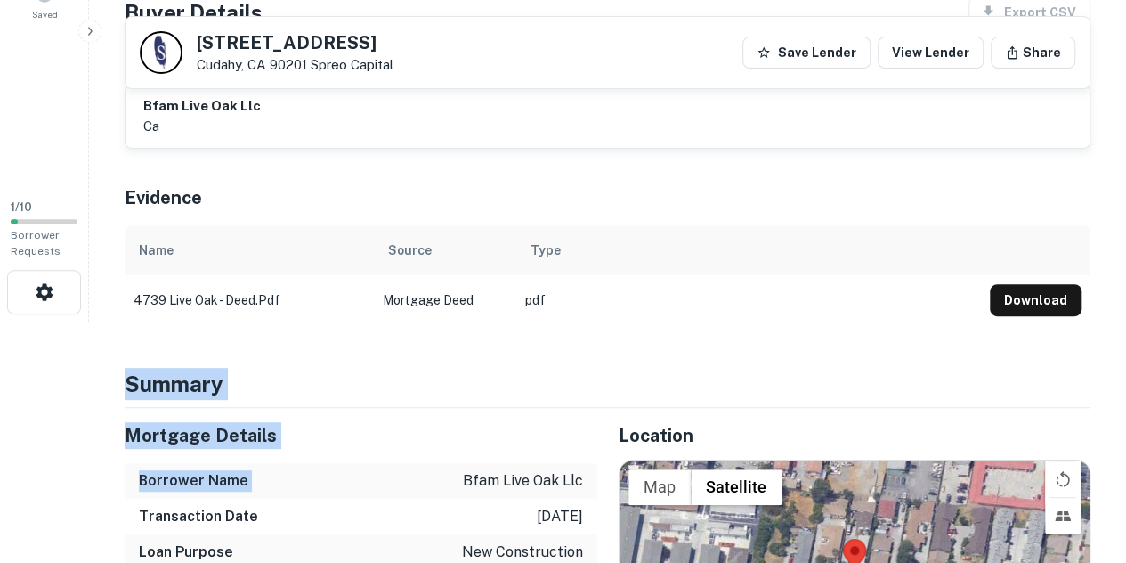
drag, startPoint x: 463, startPoint y: 301, endPoint x: 596, endPoint y: 300, distance: 133.5
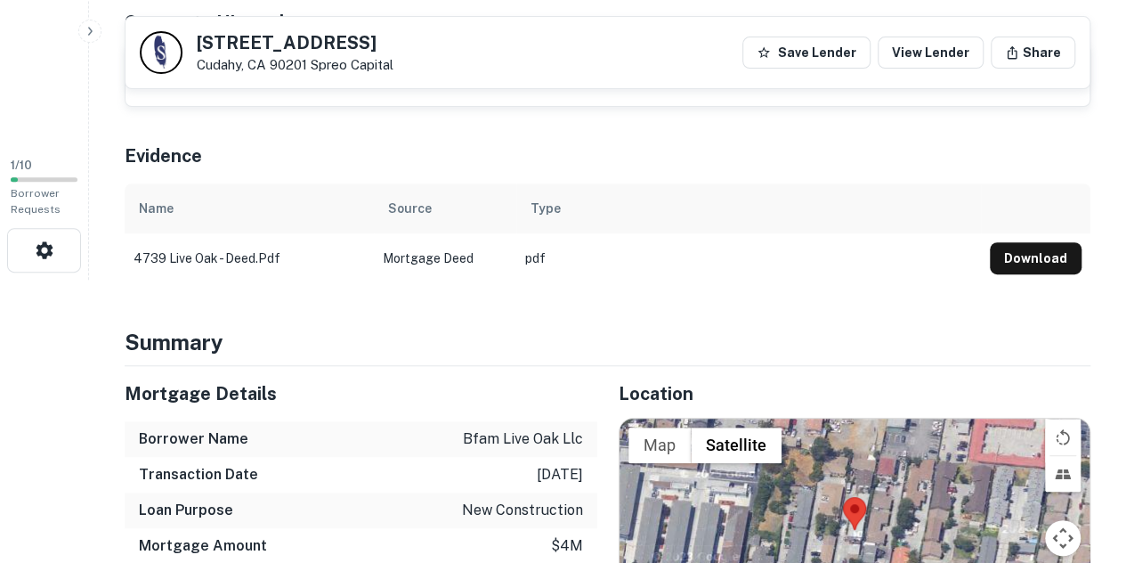
scroll to position [291, 0]
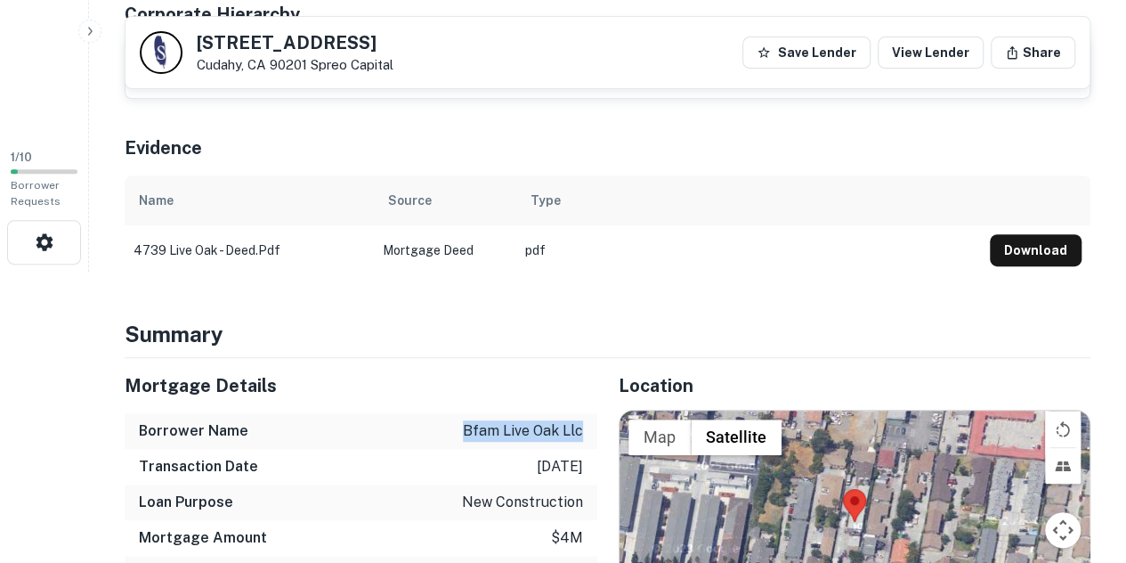
drag, startPoint x: 465, startPoint y: 430, endPoint x: 583, endPoint y: 425, distance: 118.5
click at [583, 425] on div "Borrower Name bfam live oak llc" at bounding box center [361, 431] width 473 height 36
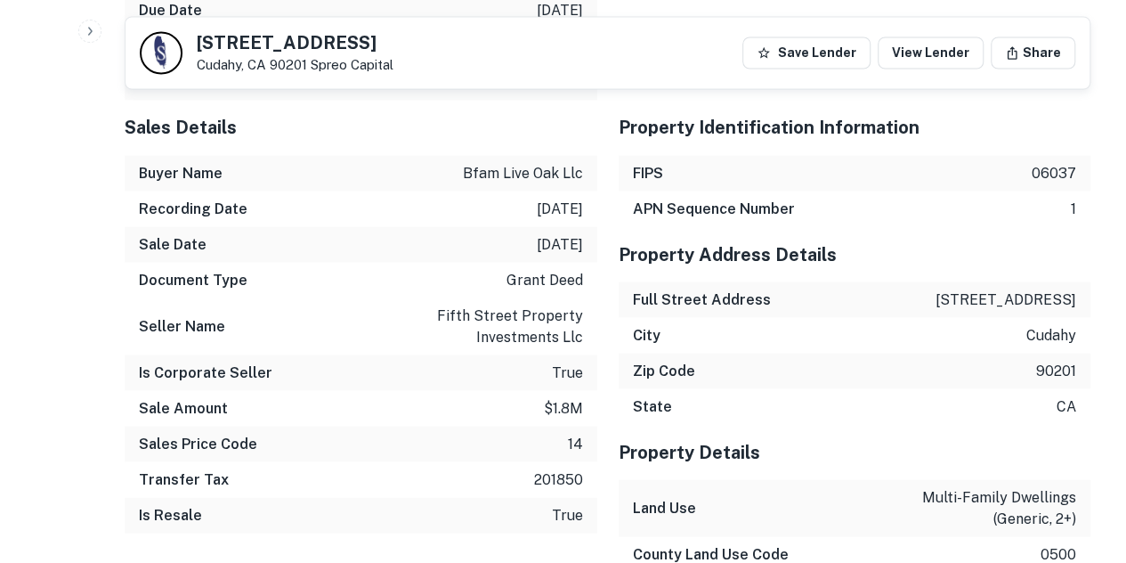
scroll to position [1546, 0]
